Goal: Information Seeking & Learning: Learn about a topic

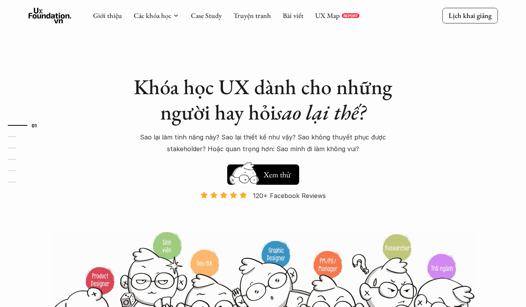
click at [203, 22] on div "Giới thiệu Các khóa học Case Study Truyện tranh Bài viết UX Map REPORT" at bounding box center [226, 16] width 266 height 16
click at [203, 14] on link "Case Study" at bounding box center [206, 15] width 31 height 9
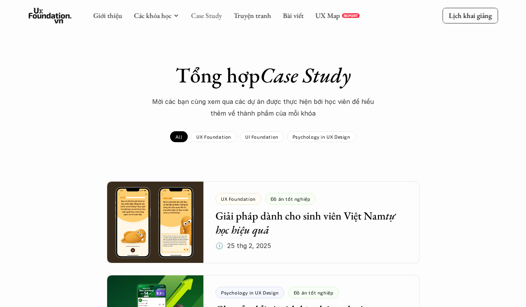
click at [208, 17] on link "Case Study" at bounding box center [206, 15] width 31 height 9
click at [198, 17] on link "Case Study" at bounding box center [206, 15] width 31 height 9
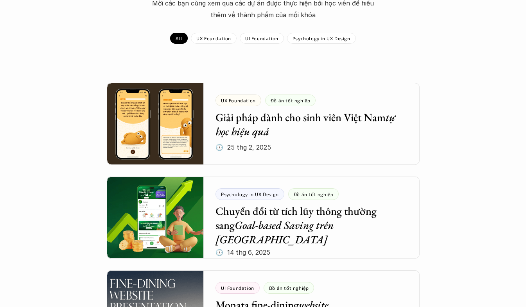
scroll to position [117, 0]
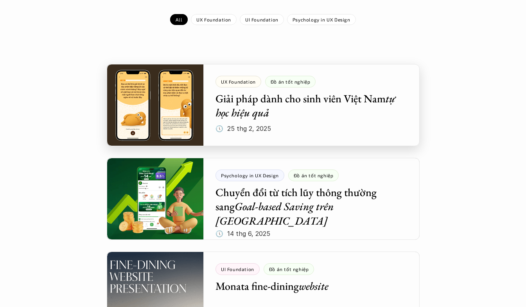
click at [252, 104] on div at bounding box center [263, 105] width 313 height 82
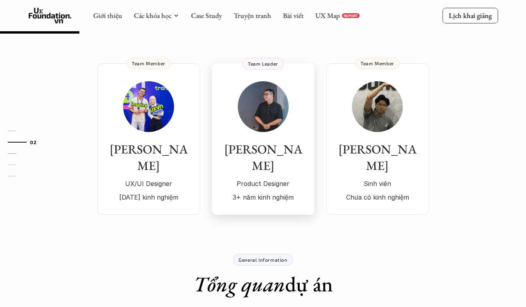
scroll to position [39, 0]
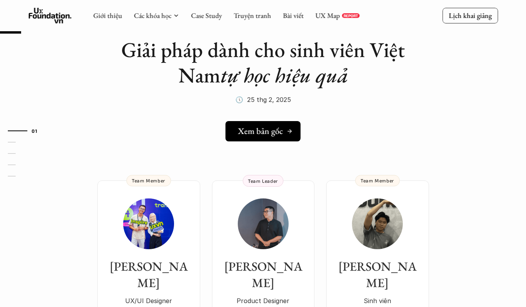
click at [279, 138] on link "Xem bản gốc" at bounding box center [262, 131] width 75 height 20
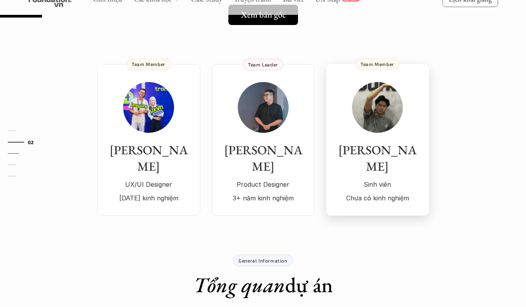
scroll to position [78, 0]
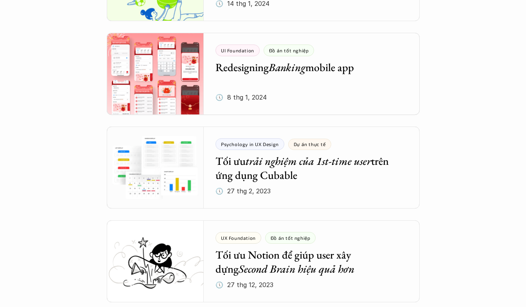
scroll to position [1485, 0]
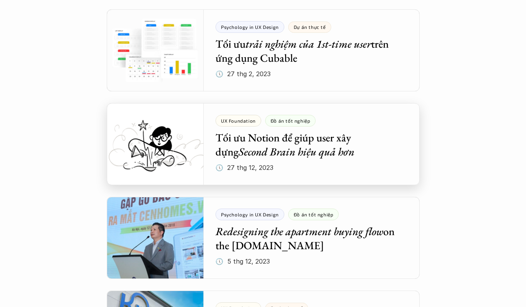
click at [328, 154] on div at bounding box center [263, 144] width 313 height 82
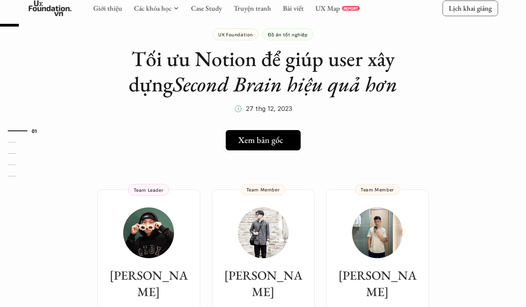
scroll to position [39, 0]
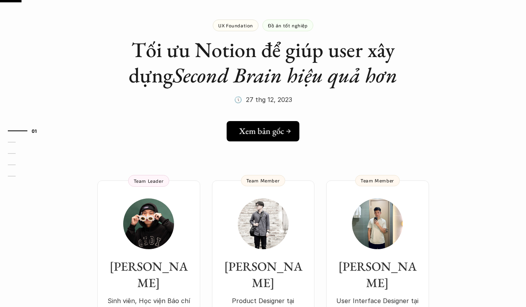
click at [271, 135] on h5 "Xem bản gốc" at bounding box center [261, 131] width 45 height 10
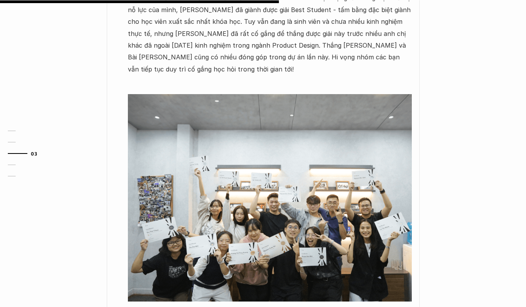
scroll to position [195, 0]
